Goal: Find specific page/section

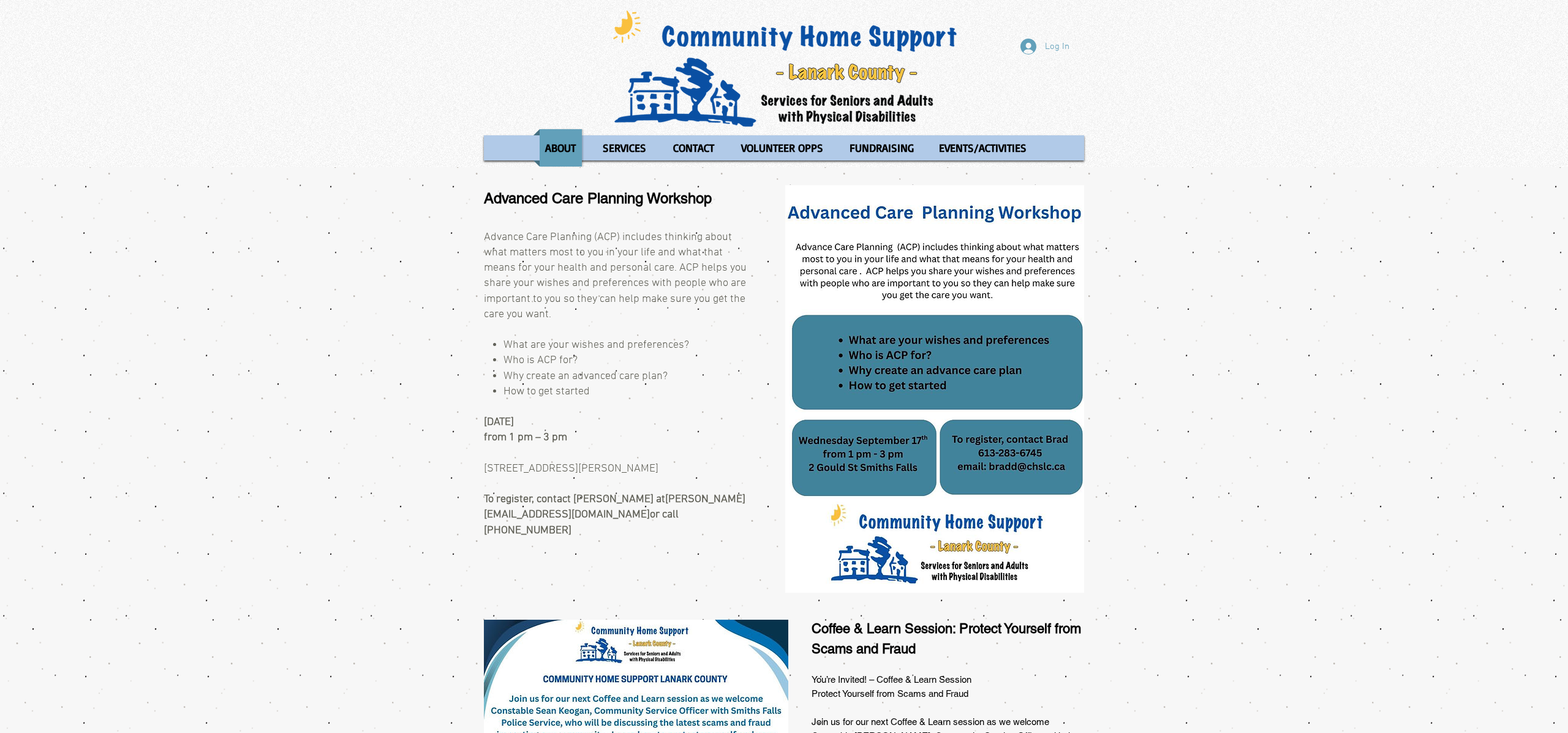
scroll to position [12, 0]
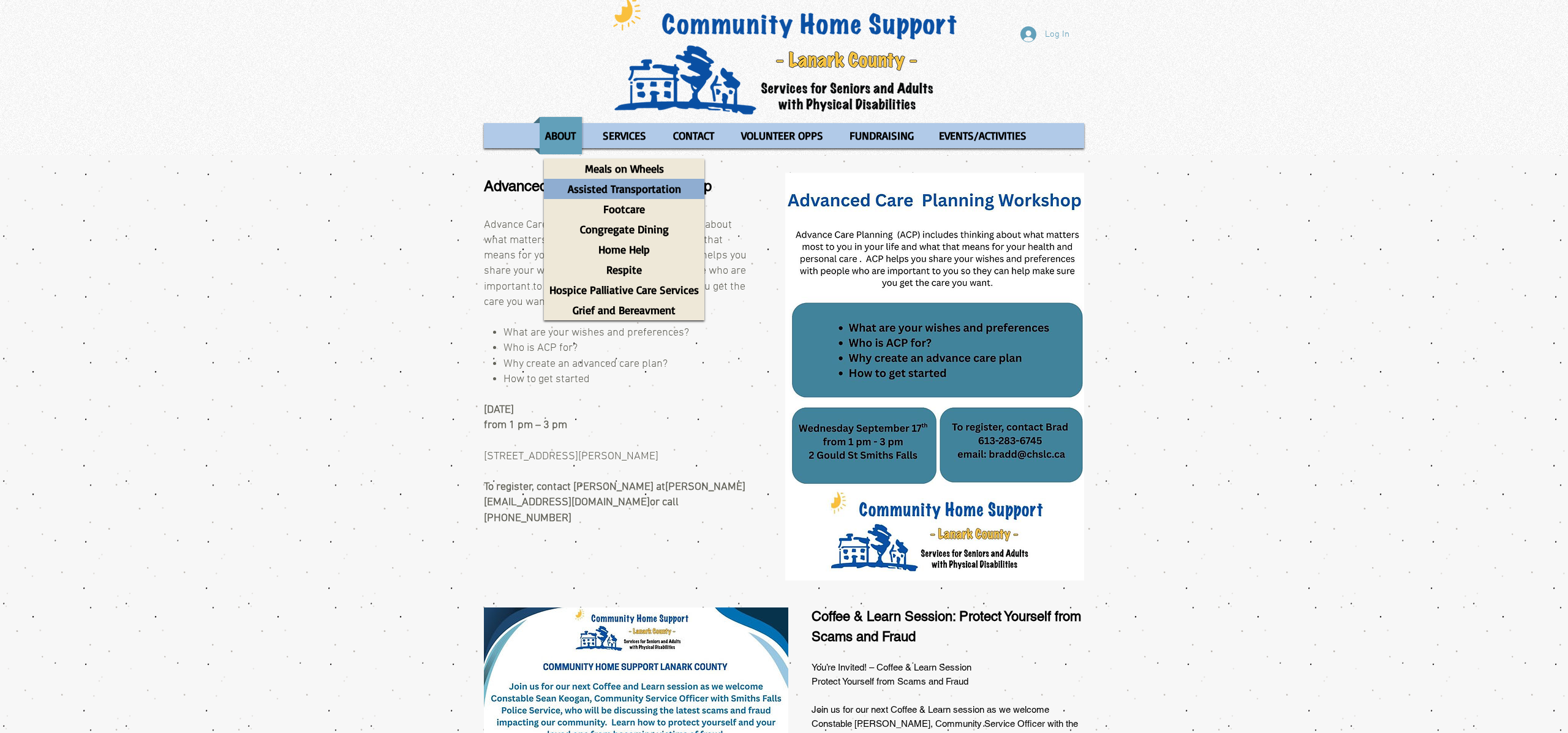
click at [626, 187] on p "Assisted Transportation" at bounding box center [625, 189] width 125 height 21
